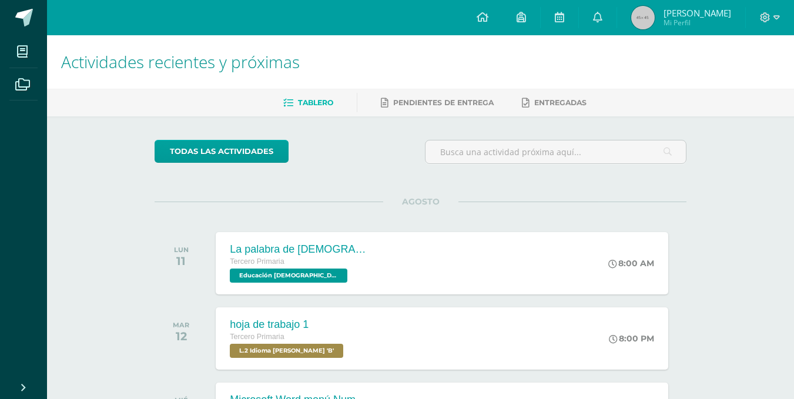
scroll to position [0, 18]
click at [9, 68] on link "Archivos" at bounding box center [23, 84] width 28 height 33
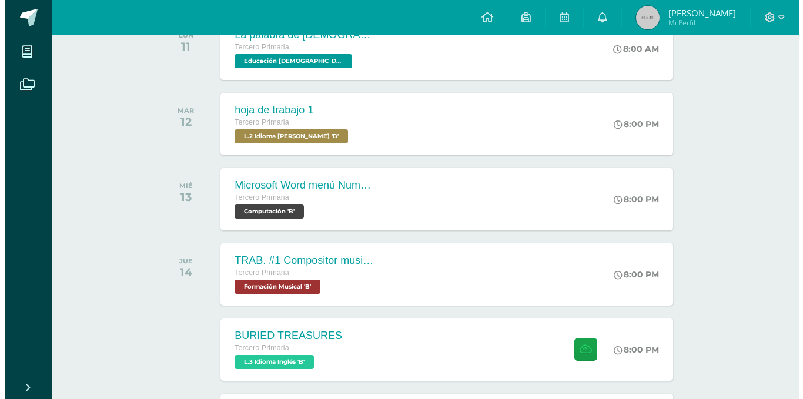
scroll to position [215, 0]
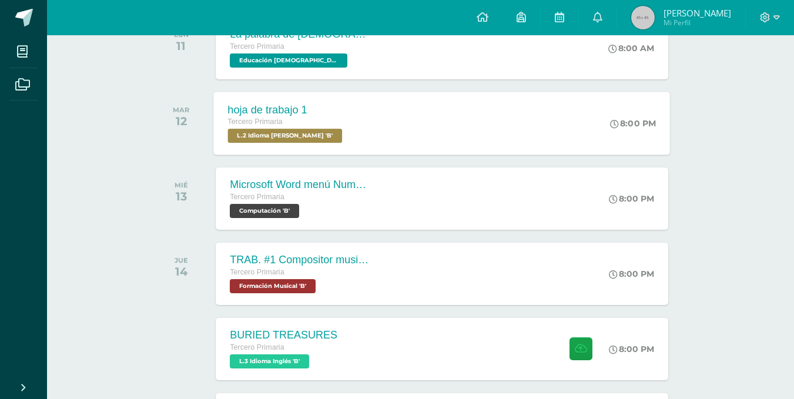
click at [315, 132] on span "L.2 Idioma Maya Kaqchikel 'B'" at bounding box center [285, 136] width 115 height 14
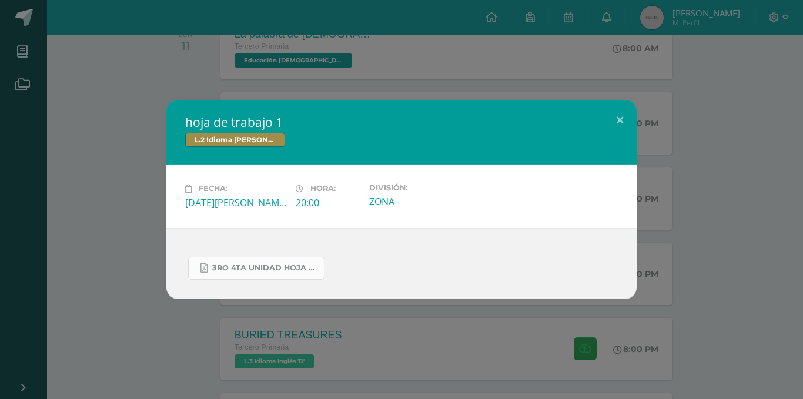
click at [226, 264] on span "3ro 4ta unidad hoja de trabajo.pdf" at bounding box center [265, 267] width 106 height 9
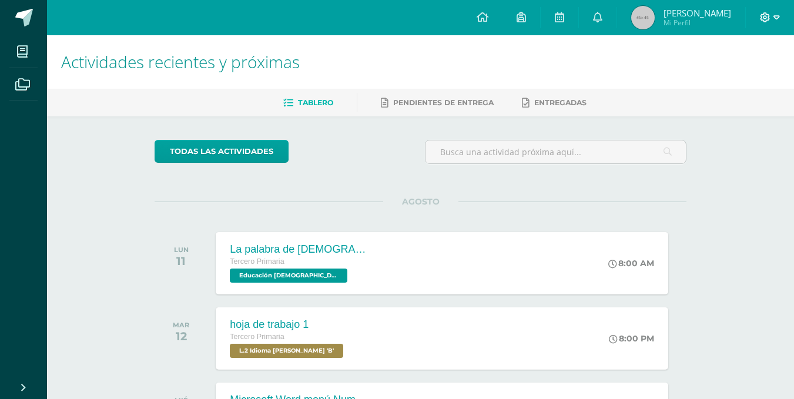
click at [776, 14] on icon at bounding box center [776, 17] width 6 height 11
click at [725, 81] on span "Cerrar sesión" at bounding box center [739, 79] width 53 height 11
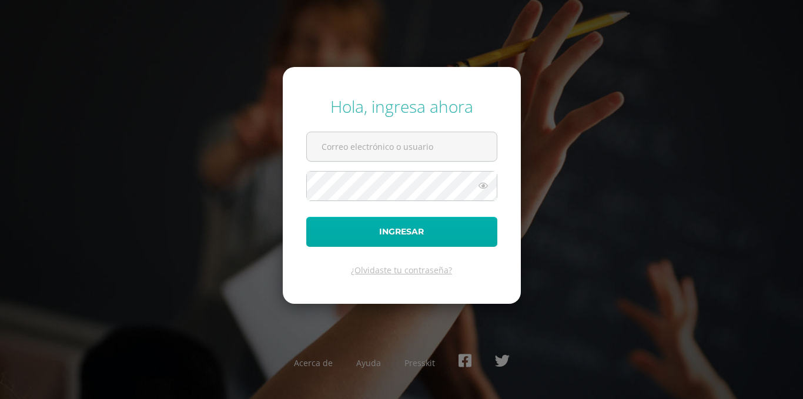
type input "2021048@laestrella.edu.gt"
click at [410, 227] on button "Ingresar" at bounding box center [401, 232] width 191 height 30
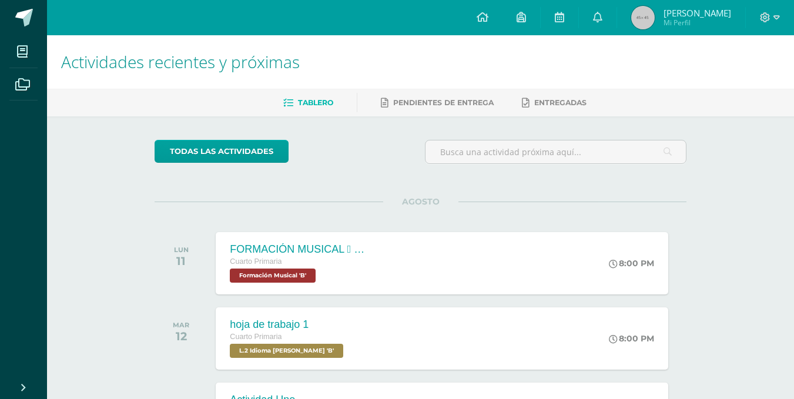
scroll to position [142, 0]
drag, startPoint x: 284, startPoint y: 167, endPoint x: 167, endPoint y: 115, distance: 128.1
click at [167, 115] on div "Tablero Pendientes de entrega Entregadas" at bounding box center [434, 103] width 775 height 28
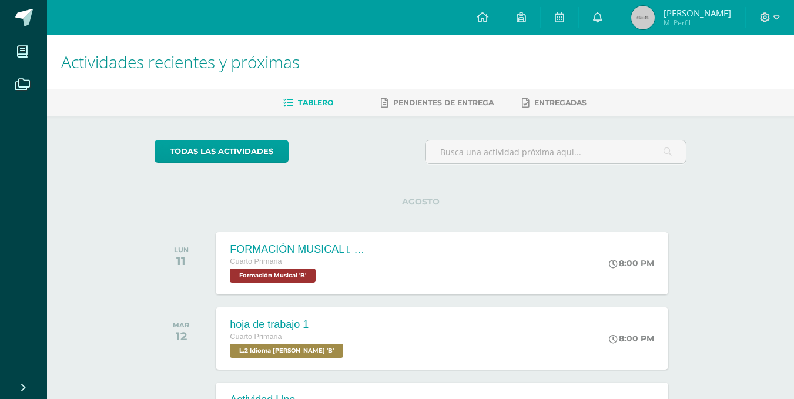
drag, startPoint x: 167, startPoint y: 115, endPoint x: 91, endPoint y: 27, distance: 116.3
click at [91, 27] on div "Configuración Cerrar sesión Ellie Ivana Mi Perfil Avisos 0 avisos sin leer Avis…" at bounding box center [420, 17] width 747 height 35
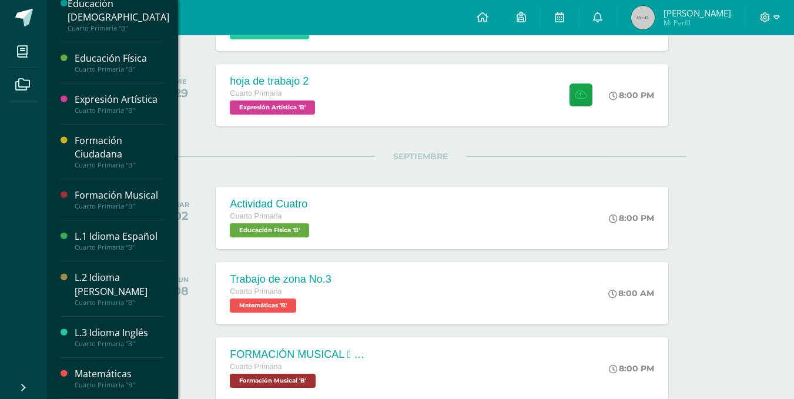
scroll to position [1946, 0]
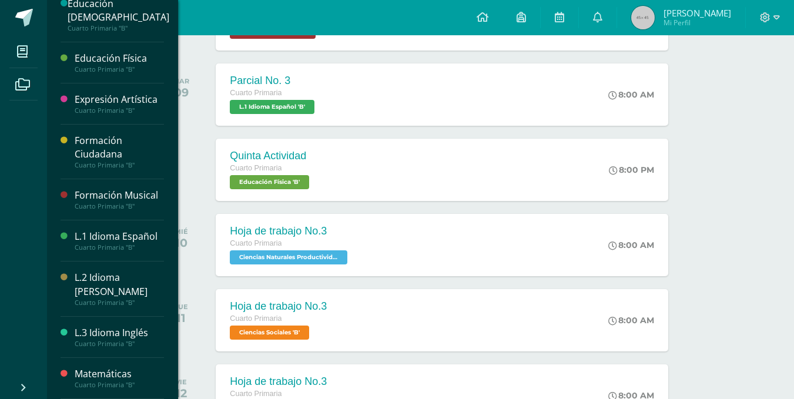
click at [75, 326] on link "L.3 Idioma Inglés Cuarto Primaria "B"" at bounding box center [119, 337] width 89 height 22
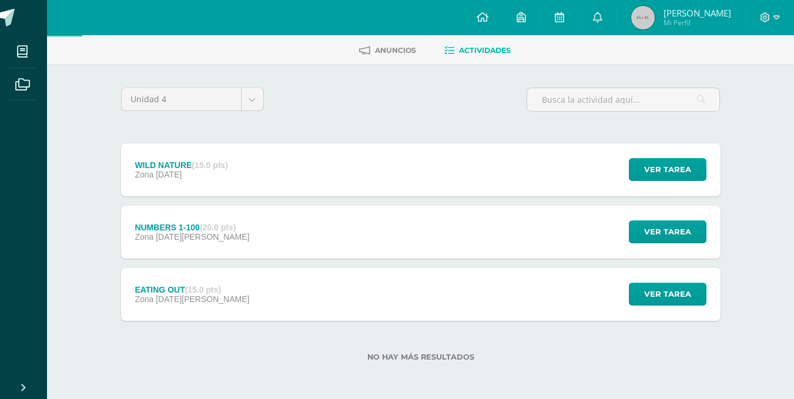
scroll to position [9, 0]
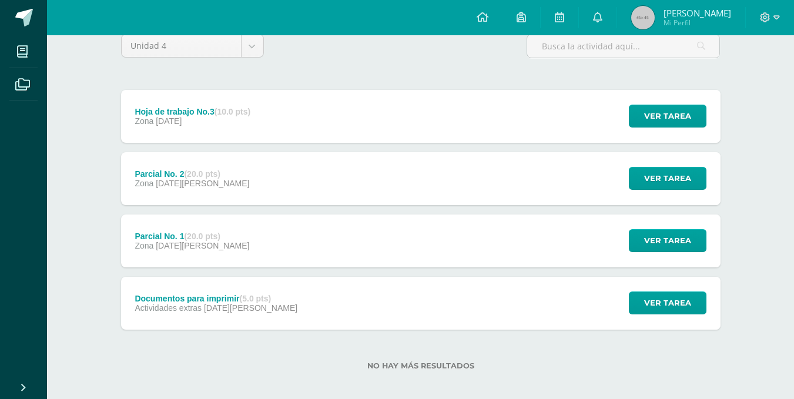
scroll to position [115, 0]
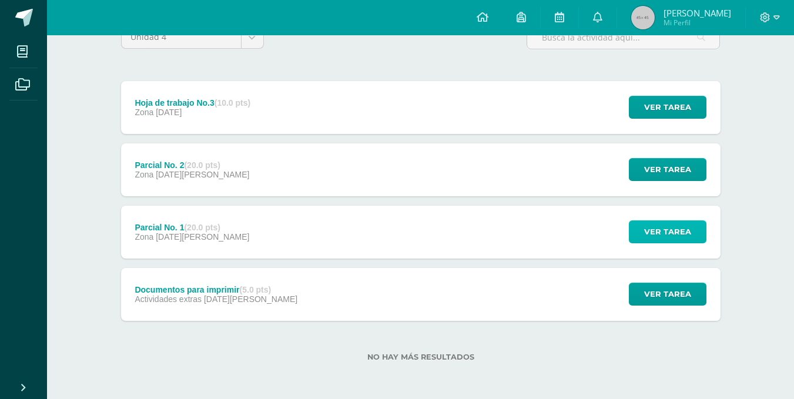
click at [676, 239] on span "Ver tarea" at bounding box center [667, 232] width 47 height 22
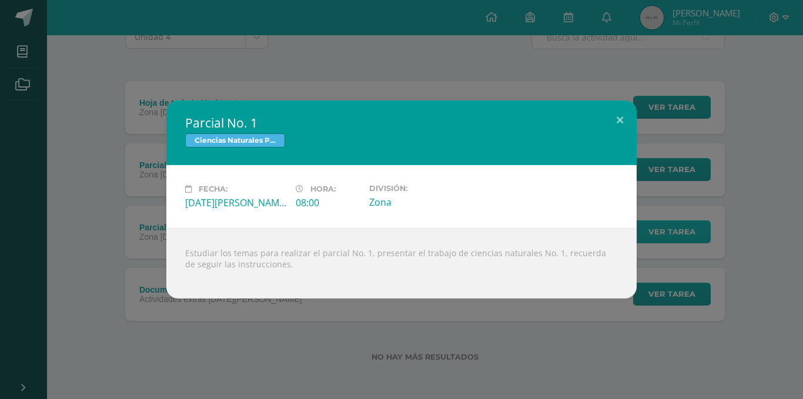
click at [633, 220] on button "Ver tarea" at bounding box center [672, 231] width 78 height 23
click at [618, 115] on button at bounding box center [619, 120] width 33 height 40
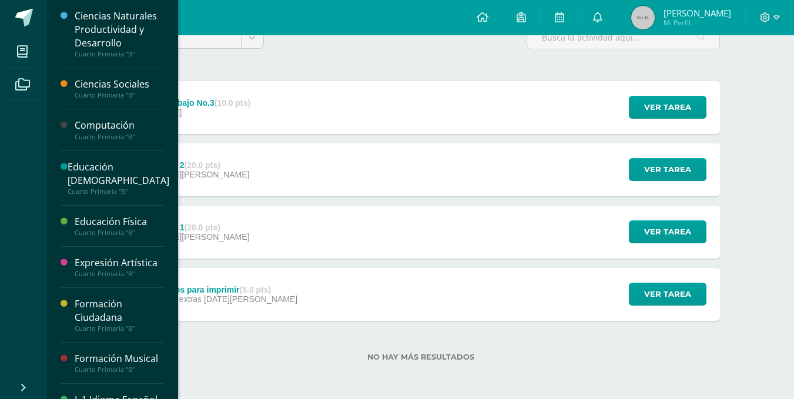
click at [140, 73] on div "Ciencias Sociales Cuarto Primaria "B"" at bounding box center [112, 88] width 103 height 41
click at [75, 215] on link "Educación Física Cuarto Primaria "B"" at bounding box center [119, 226] width 89 height 22
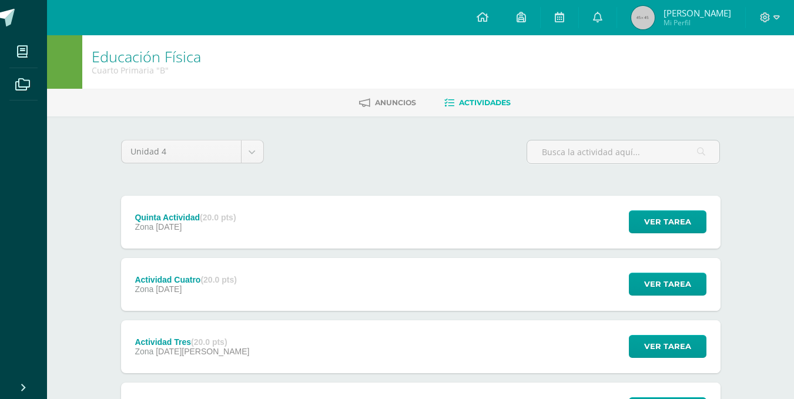
scroll to position [177, 0]
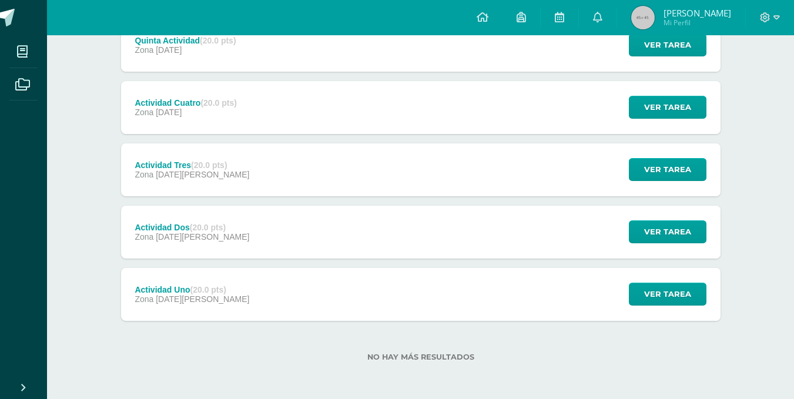
click at [9, 68] on link "Archivos" at bounding box center [23, 84] width 28 height 33
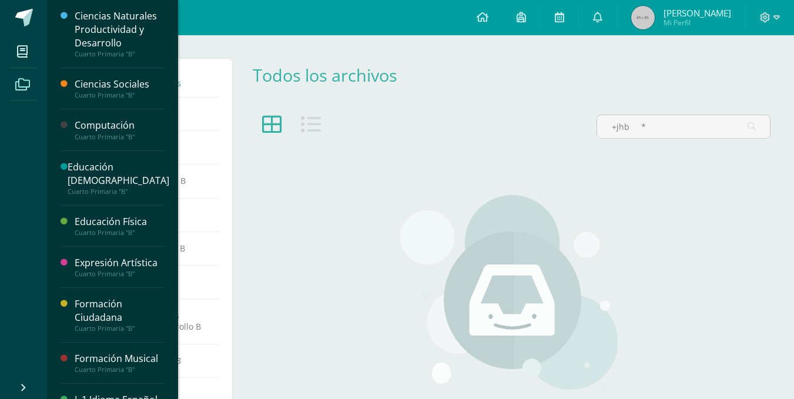
type input "+jhb *"
click at [106, 221] on div "Educación Física" at bounding box center [119, 222] width 89 height 14
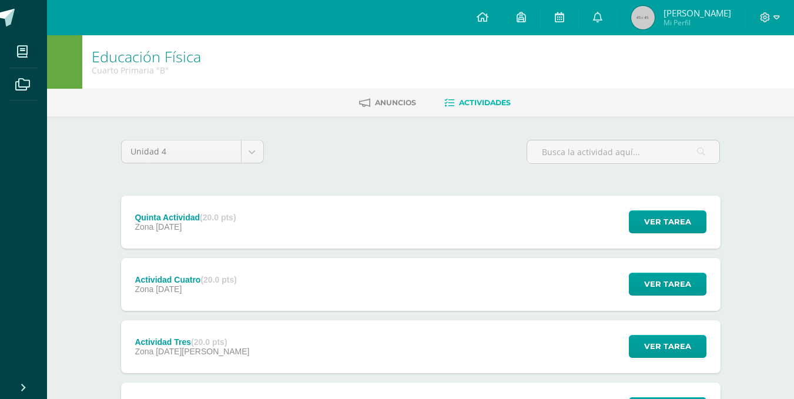
scroll to position [177, 0]
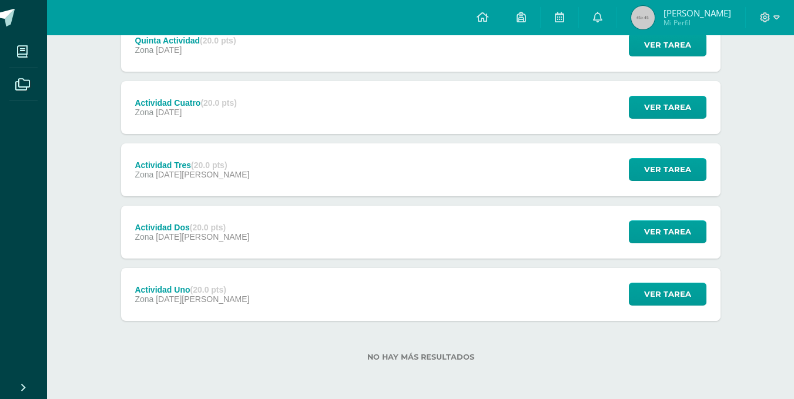
click at [212, 304] on div "Actividad Uno (20.0 pts) Zona [DATE][PERSON_NAME]" at bounding box center [192, 294] width 143 height 53
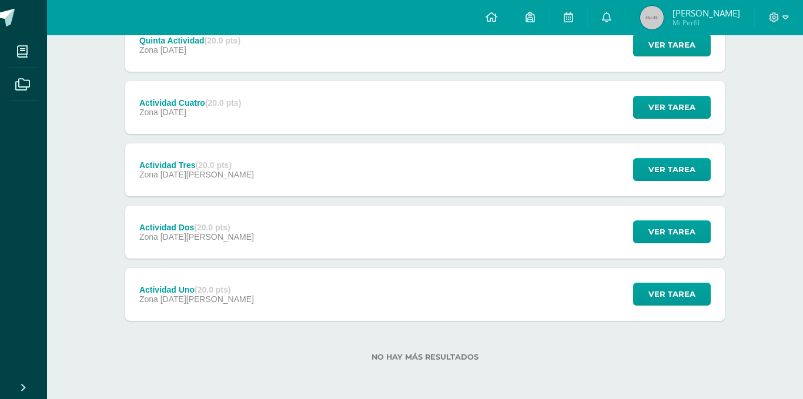
click at [212, 304] on div "Actividad Uno Educación Física Cargando contenido Loading..." at bounding box center [401, 199] width 803 height 399
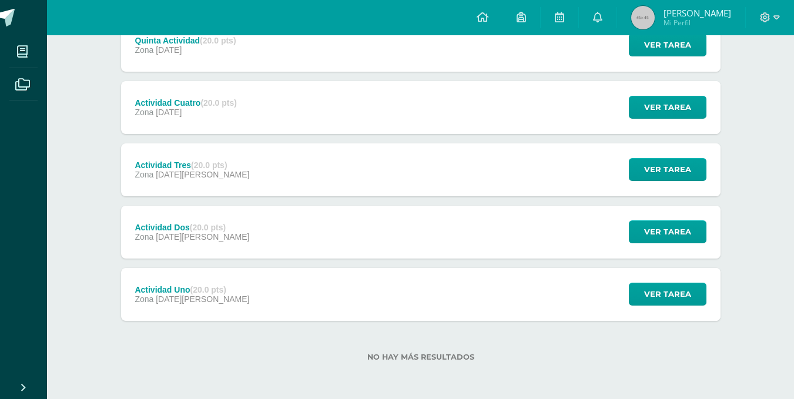
click at [212, 304] on div "Actividad Uno (20.0 pts) Zona [DATE][PERSON_NAME]" at bounding box center [192, 294] width 143 height 53
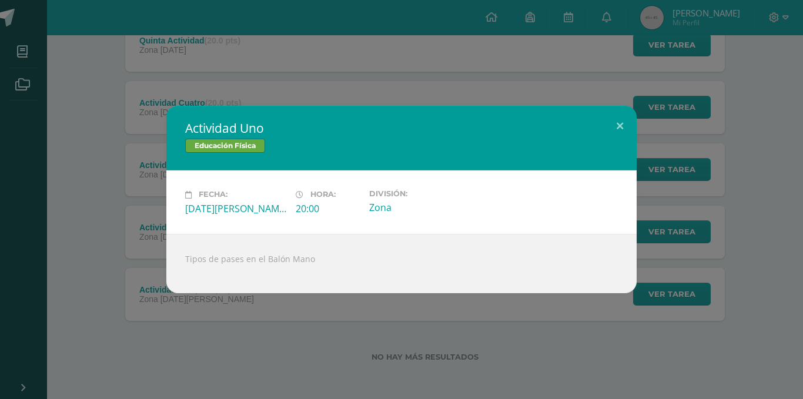
drag, startPoint x: 265, startPoint y: 262, endPoint x: 313, endPoint y: 256, distance: 48.5
click at [313, 256] on div "Tipos de pases en el Balón Mano" at bounding box center [401, 263] width 470 height 59
click at [392, 91] on div "Actividad Uno Educación Física Fecha: Martes 12 de Agosto Hora: 20:00 División:…" at bounding box center [401, 199] width 803 height 399
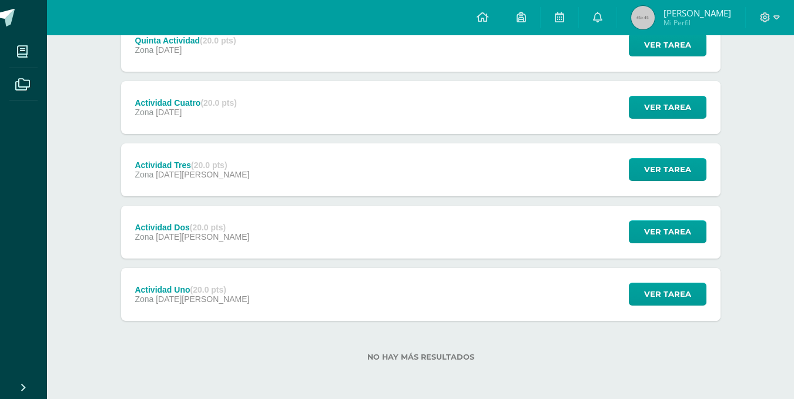
click at [175, 228] on div "Actividad Dos (20.0 pts)" at bounding box center [192, 227] width 115 height 9
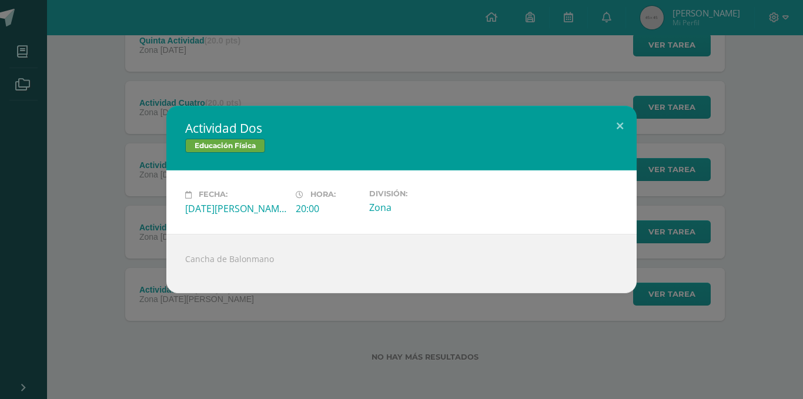
click at [229, 257] on div "Cancha de Balonmano" at bounding box center [401, 263] width 470 height 59
drag, startPoint x: 226, startPoint y: 259, endPoint x: 282, endPoint y: 261, distance: 55.3
click at [282, 261] on div "Cancha de Balonmano" at bounding box center [401, 263] width 470 height 59
click at [247, 261] on div "Cancha de Balonmano" at bounding box center [401, 263] width 470 height 59
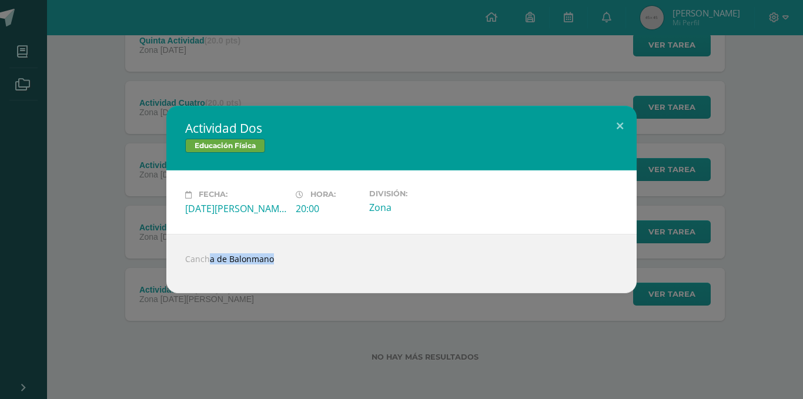
click at [247, 261] on div "Cancha de Balonmano" at bounding box center [401, 263] width 470 height 59
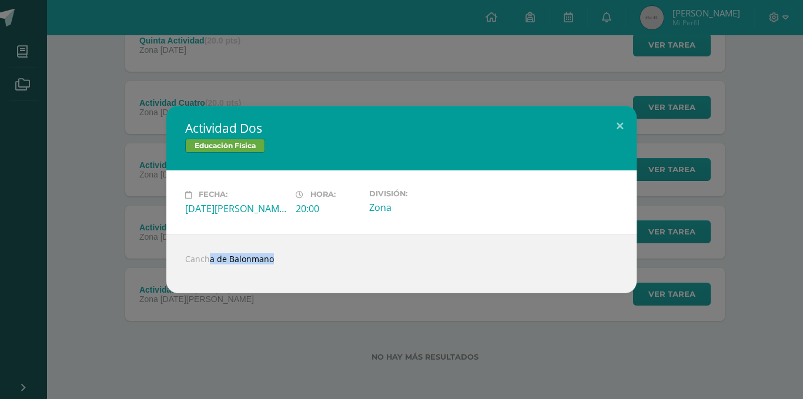
click at [247, 261] on div "Cancha de Balonmano" at bounding box center [401, 263] width 470 height 59
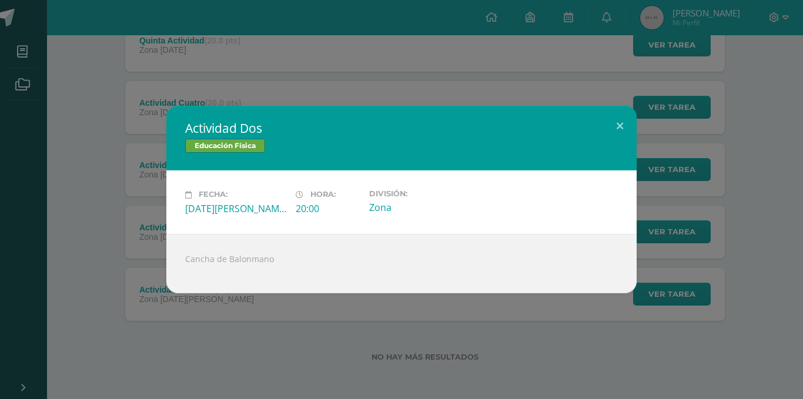
click at [197, 75] on div "Actividad Dos Educación Física Fecha: Martes 19 de Agosto Hora: 20:00 División:…" at bounding box center [401, 199] width 803 height 399
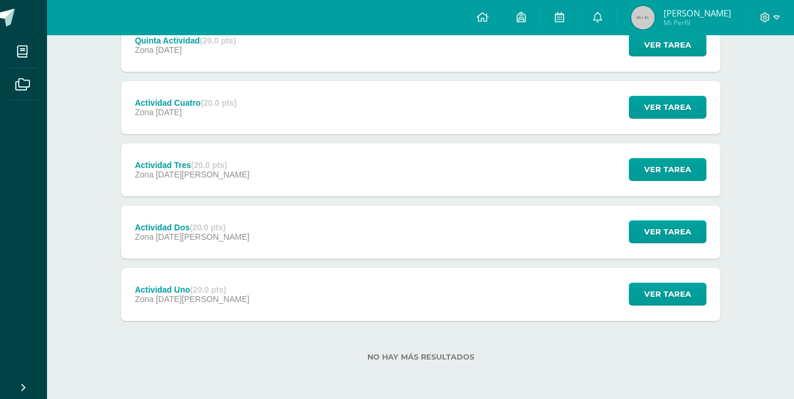
click at [247, 187] on div "Actividad Tres (20.0 pts) Zona 26 de Agosto Ver tarea Actividad Tres Educación …" at bounding box center [420, 169] width 599 height 53
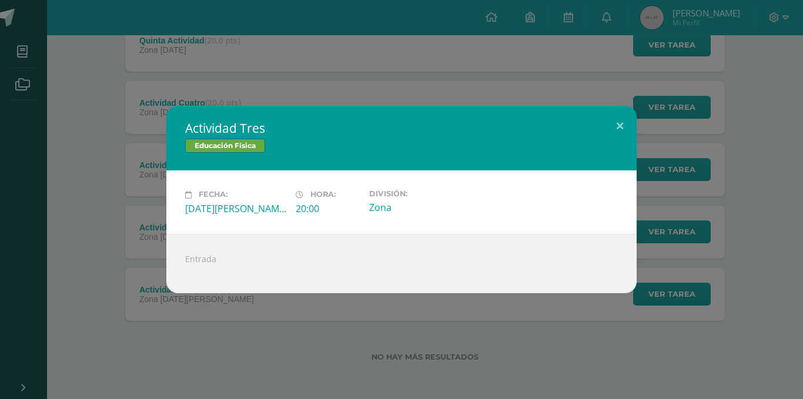
click at [152, 101] on div "Actividad Tres Educación Física Fecha: Martes 26 de Agosto Hora: 20:00 División…" at bounding box center [401, 199] width 803 height 399
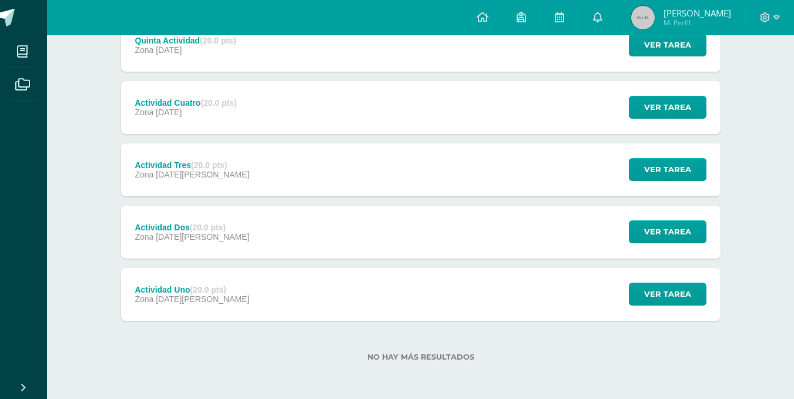
click at [213, 96] on div "Actividad Cuatro (20.0 pts) Zona 02 de Septiembre" at bounding box center [186, 107] width 130 height 53
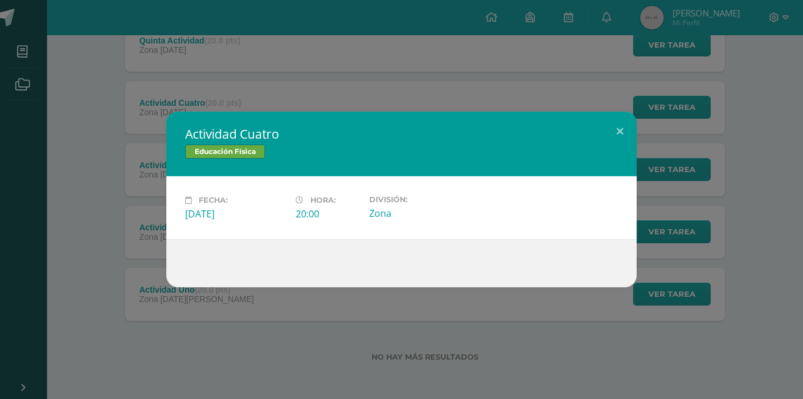
click at [147, 139] on div "Actividad Cuatro Educación Física Fecha: Martes 02 de Septiembre Hora: 20:00 Di…" at bounding box center [401, 200] width 793 height 176
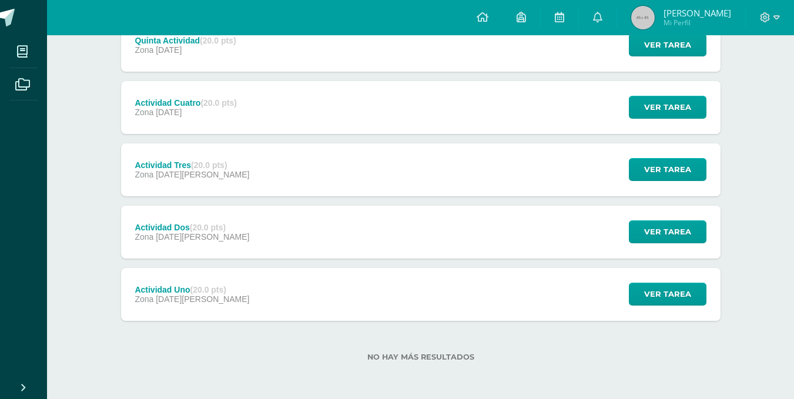
click at [183, 62] on div "Quinta Actividad (20.0 pts) Zona 09 de Septiembre" at bounding box center [185, 45] width 129 height 53
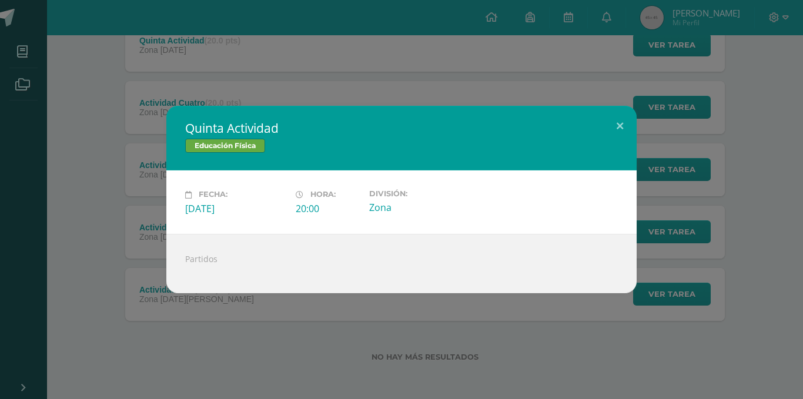
click at [270, 58] on div "Quinta Actividad Educación Física Fecha: Martes 09 de Septiembre Hora: 20:00 Di…" at bounding box center [401, 199] width 803 height 399
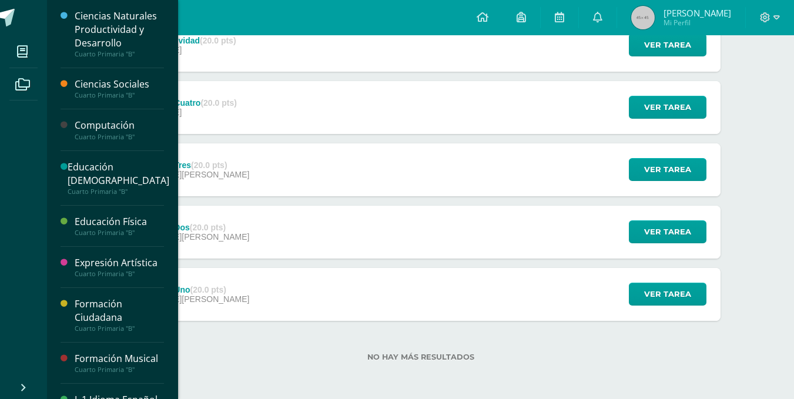
click at [9, 68] on link "Archivos" at bounding box center [23, 84] width 28 height 33
